Goal: Download file/media

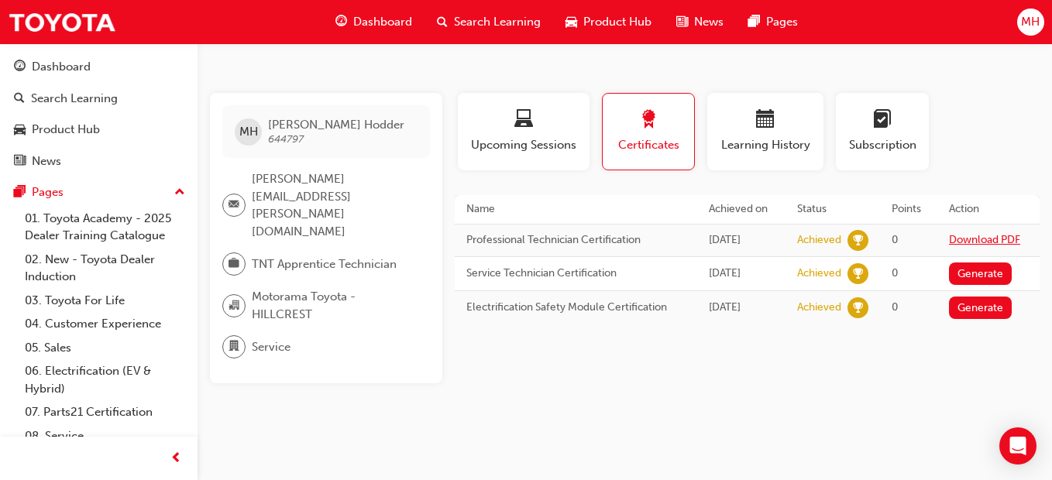
click at [999, 242] on link "Download PDF" at bounding box center [984, 239] width 71 height 13
click at [915, 241] on td "0" at bounding box center [908, 240] width 57 height 33
click at [977, 279] on button "Generate" at bounding box center [980, 274] width 63 height 22
click at [969, 276] on link "Download PDF" at bounding box center [984, 272] width 71 height 13
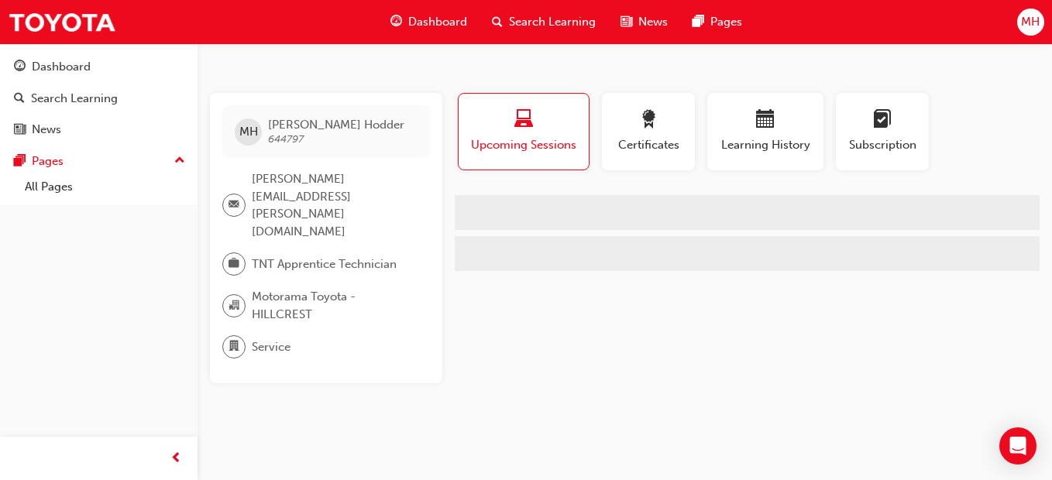
click at [673, 155] on button "Certificates" at bounding box center [648, 131] width 93 height 77
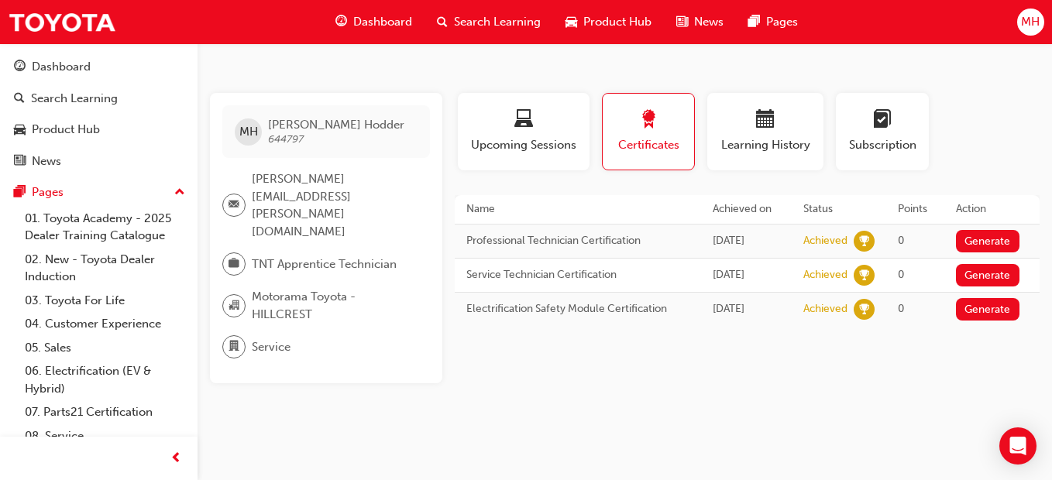
click at [971, 242] on button "Generate" at bounding box center [987, 241] width 63 height 22
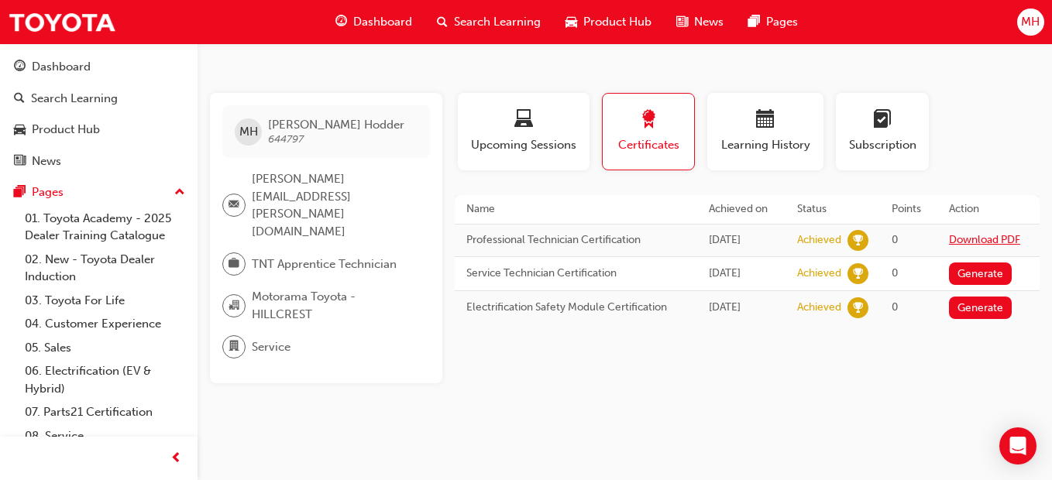
click at [971, 242] on link "Download PDF" at bounding box center [984, 239] width 71 height 13
